Goal: Navigation & Orientation: Find specific page/section

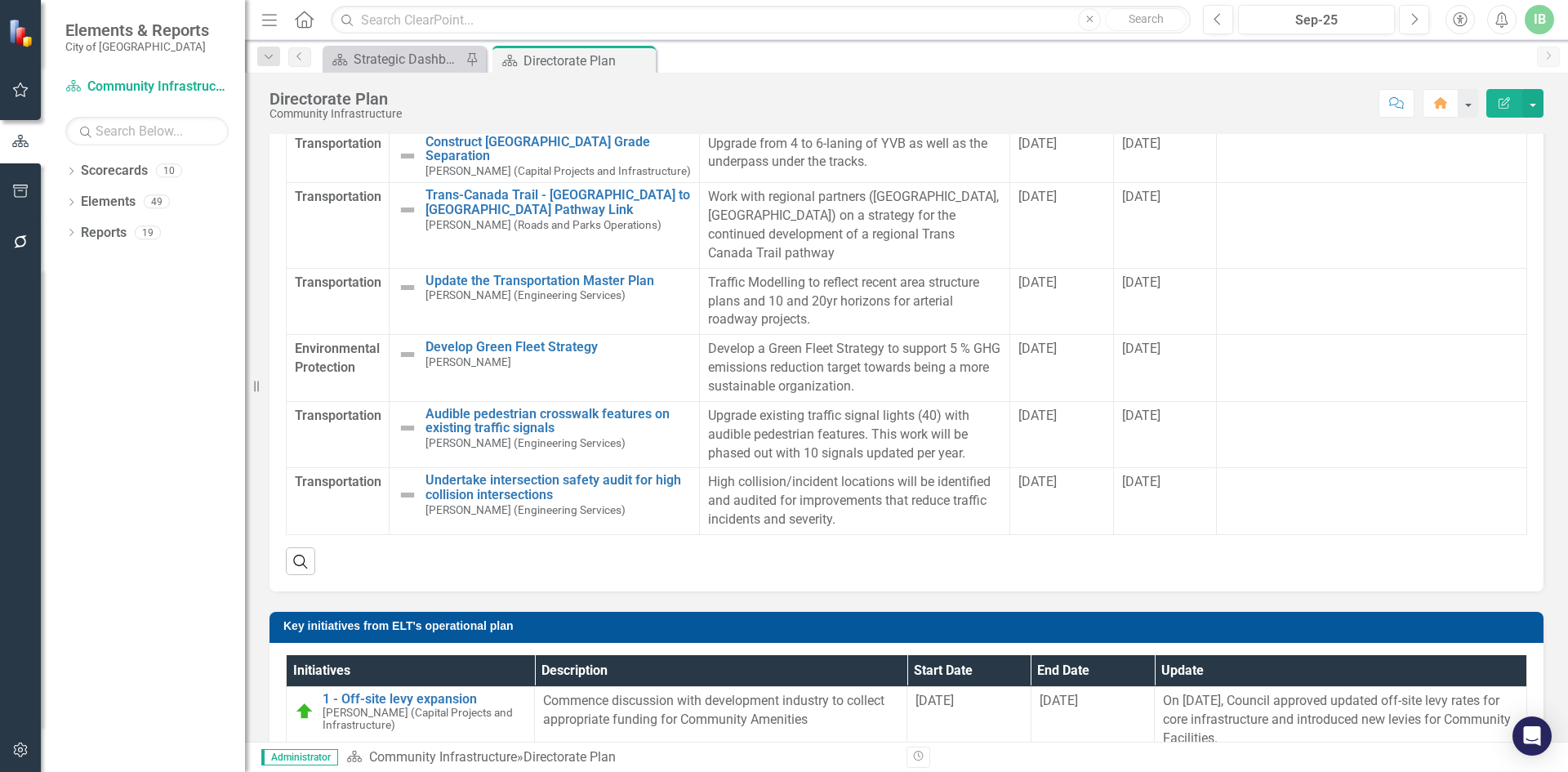
scroll to position [971, 0]
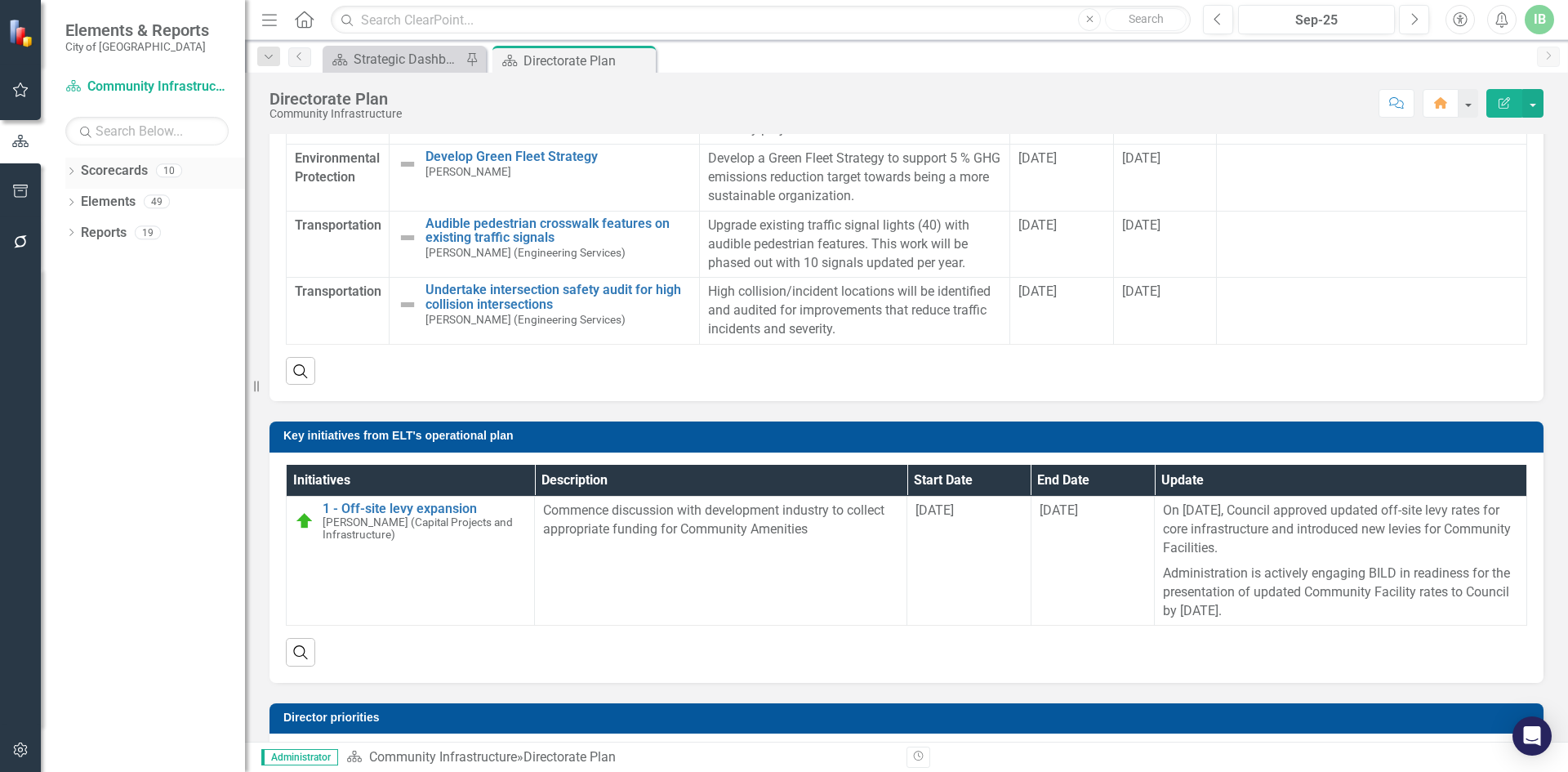
click at [111, 172] on link "Scorecards" at bounding box center [114, 171] width 67 height 19
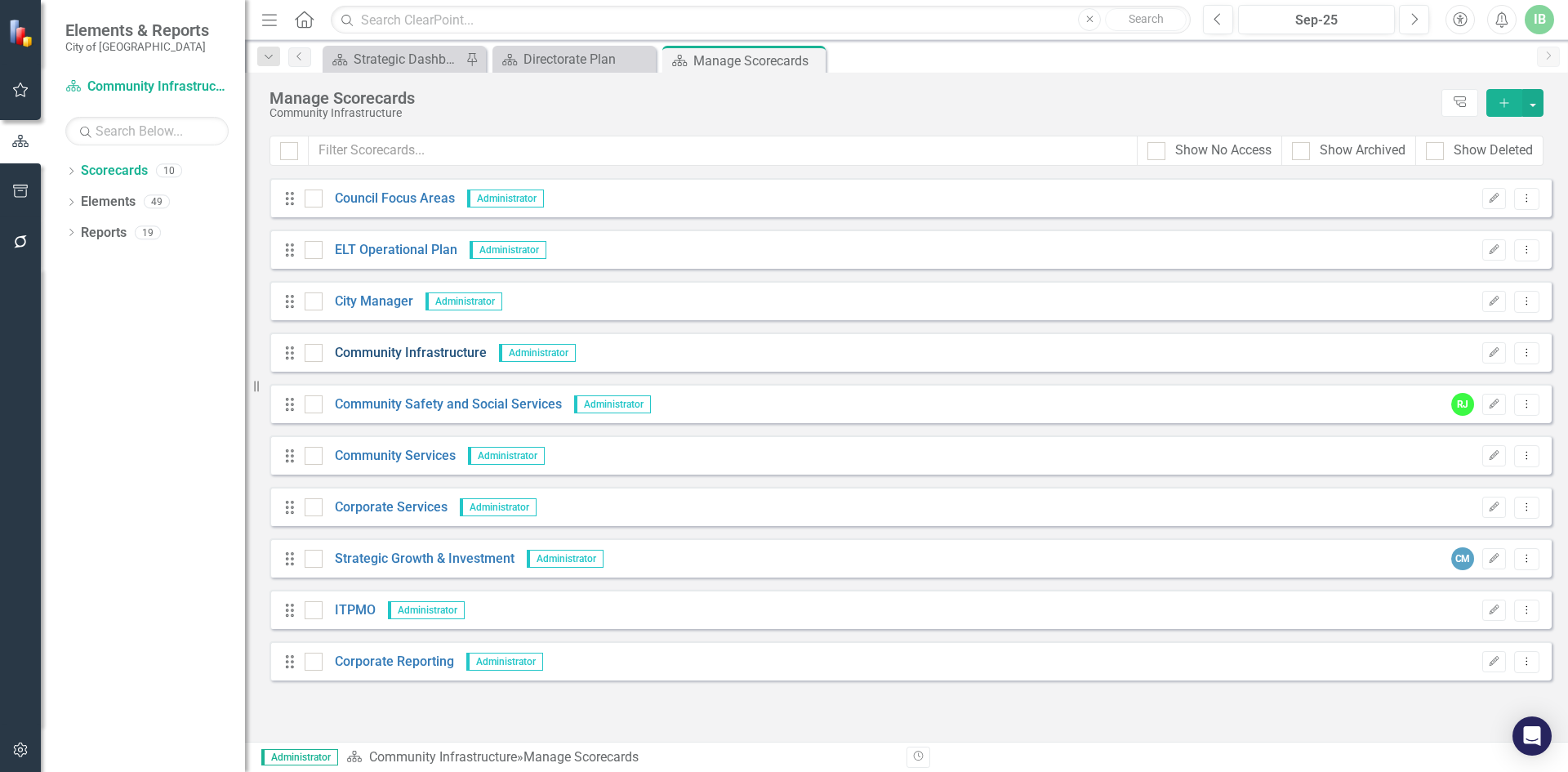
click at [422, 353] on link "Community Infrastructure" at bounding box center [405, 353] width 165 height 19
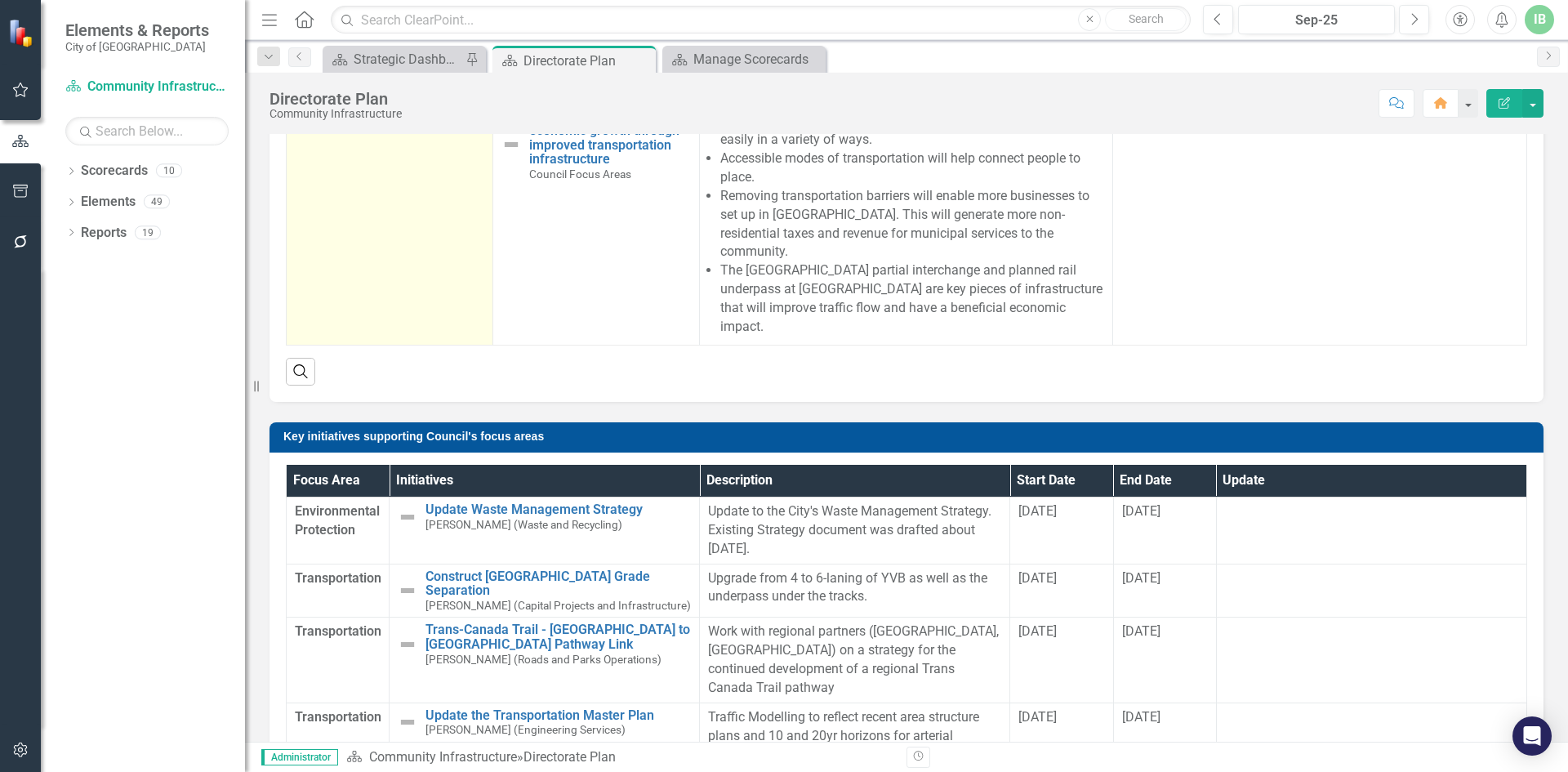
scroll to position [408, 0]
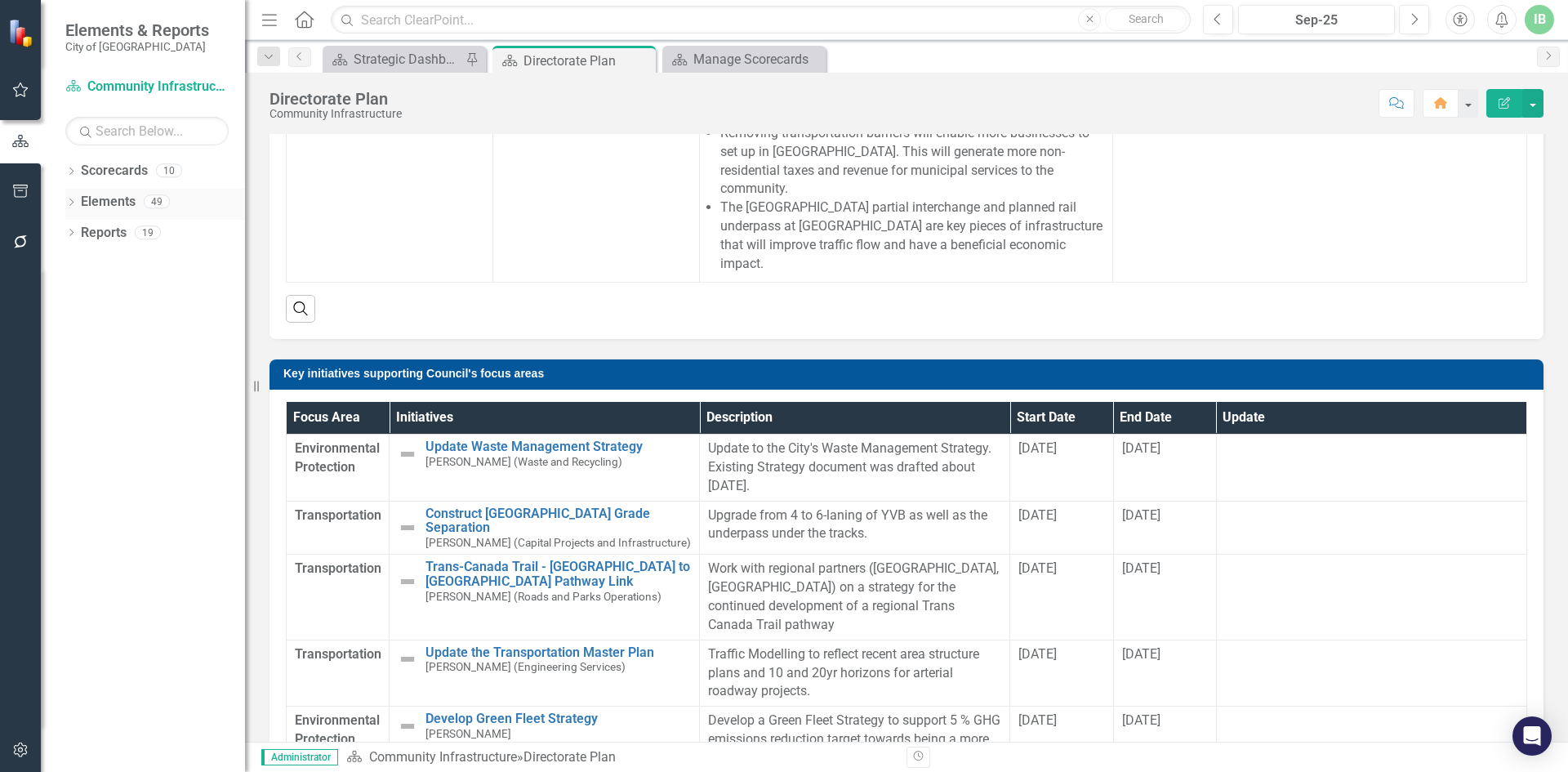
click at [97, 206] on link "Elements" at bounding box center [108, 202] width 55 height 19
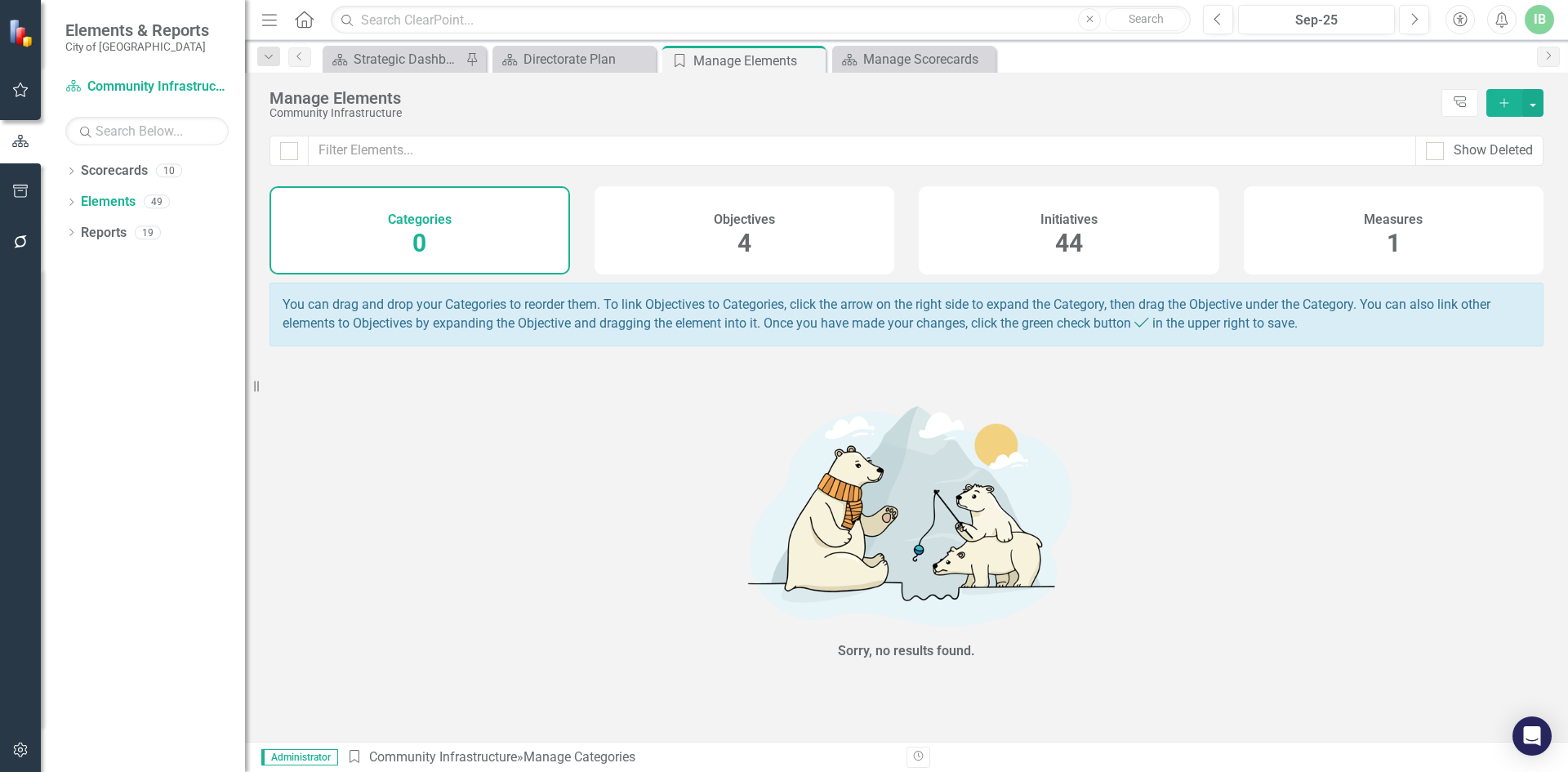
drag, startPoint x: 1069, startPoint y: 238, endPoint x: 1059, endPoint y: 235, distance: 10.4
click at [1059, 235] on span "44" at bounding box center [1069, 243] width 27 height 28
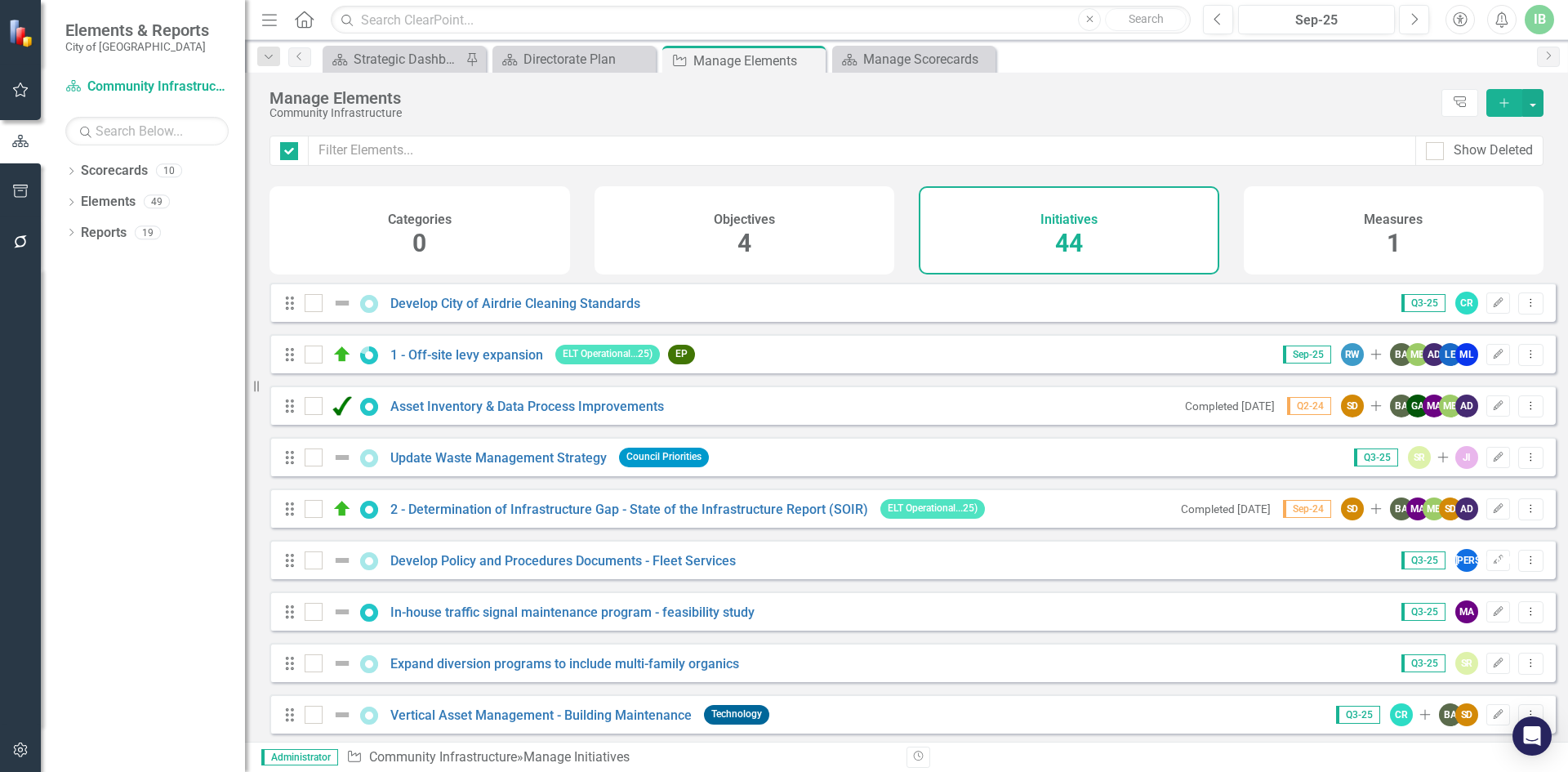
checkbox input "false"
drag, startPoint x: 746, startPoint y: 224, endPoint x: 739, endPoint y: 229, distance: 8.6
click at [749, 224] on h4 "Objectives" at bounding box center [745, 220] width 61 height 15
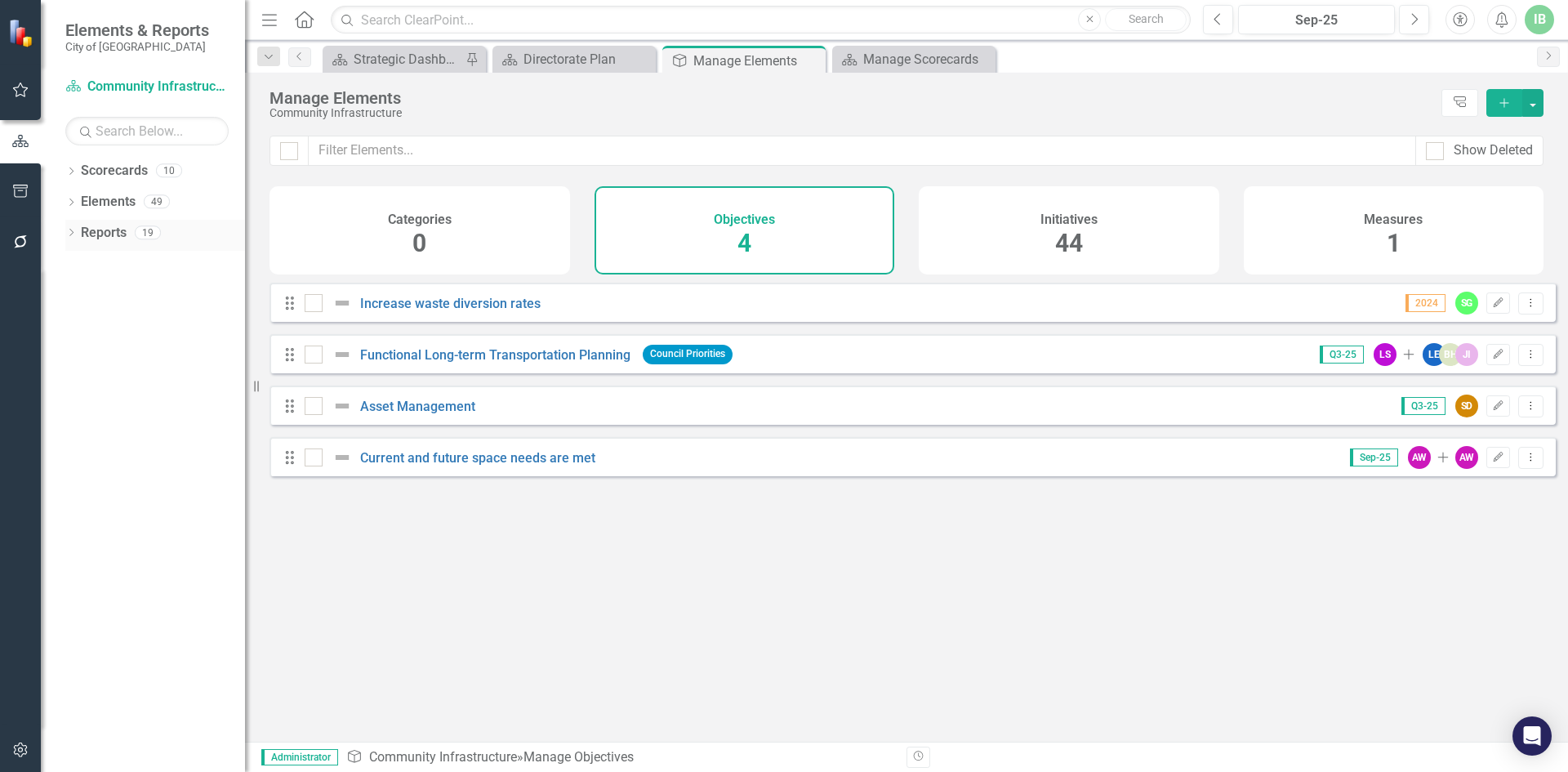
click at [96, 234] on link "Reports" at bounding box center [103, 233] width 46 height 19
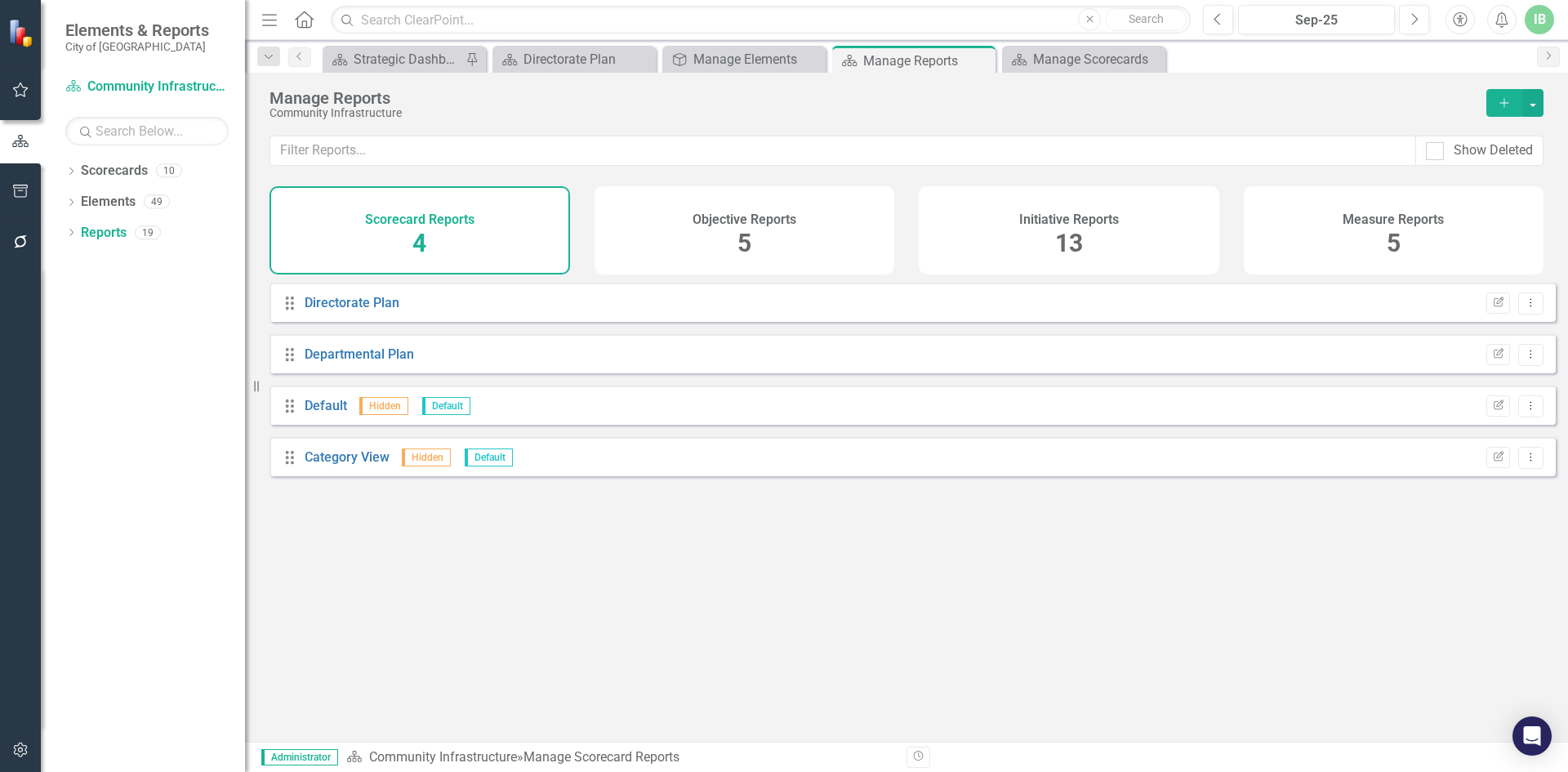
click at [1037, 243] on div "Initiative Reports 13" at bounding box center [1069, 230] width 301 height 88
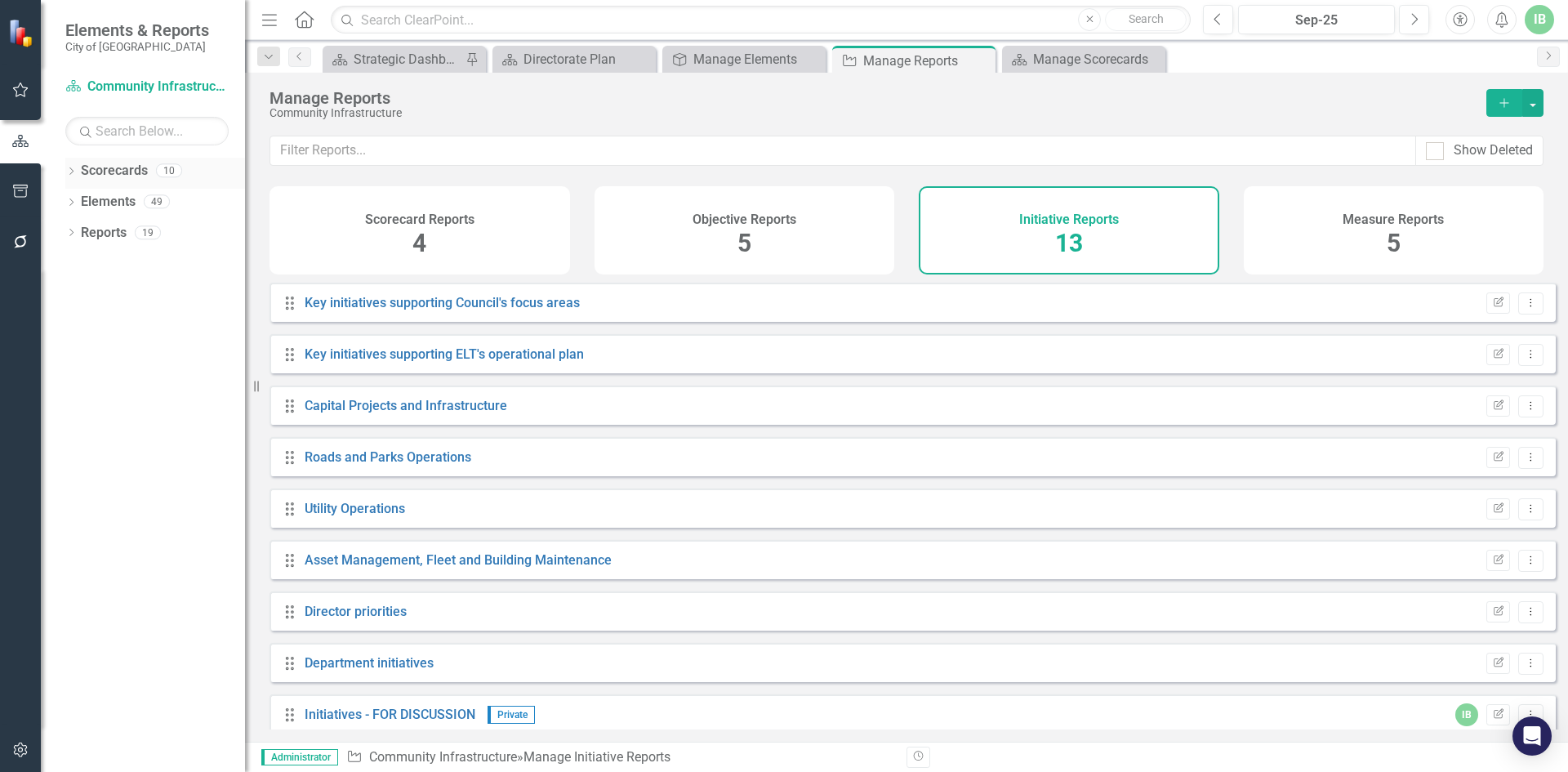
click at [108, 167] on link "Scorecards" at bounding box center [114, 171] width 67 height 19
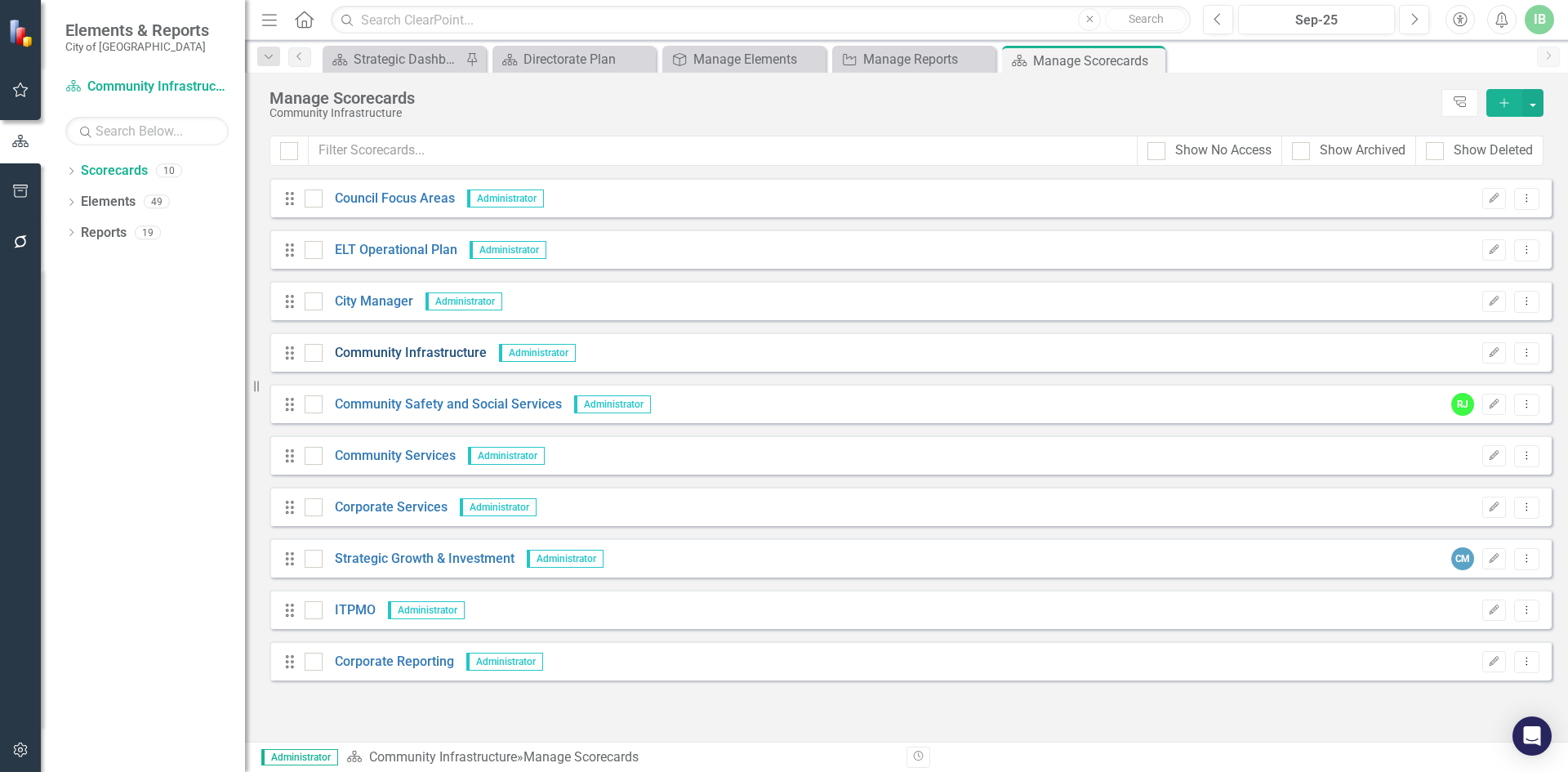
click at [407, 352] on link "Community Infrastructure" at bounding box center [405, 353] width 165 height 19
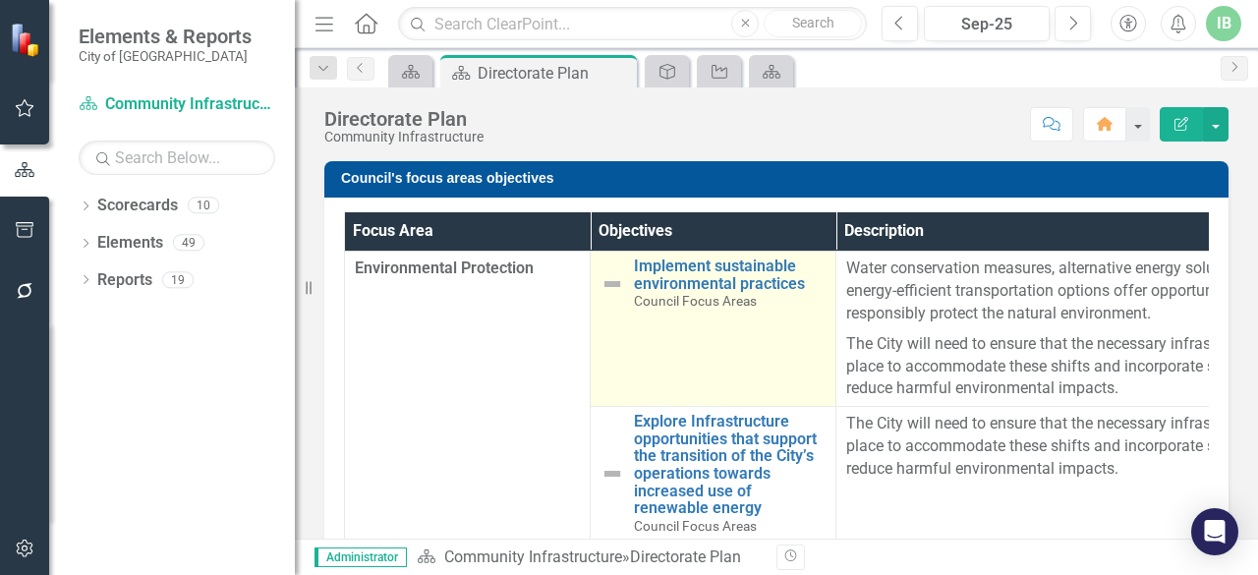
scroll to position [155, 0]
